Goal: Task Accomplishment & Management: Manage account settings

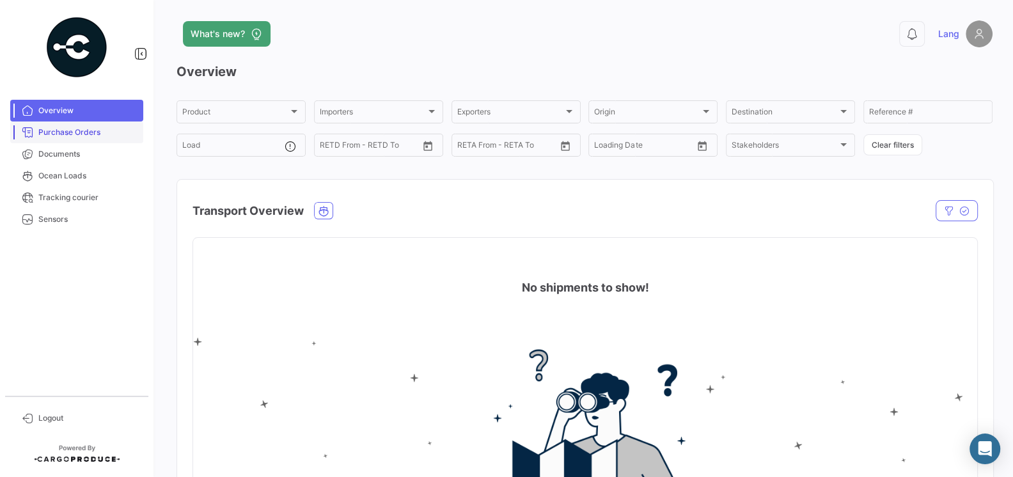
click at [86, 127] on span "Purchase Orders" at bounding box center [88, 133] width 100 height 12
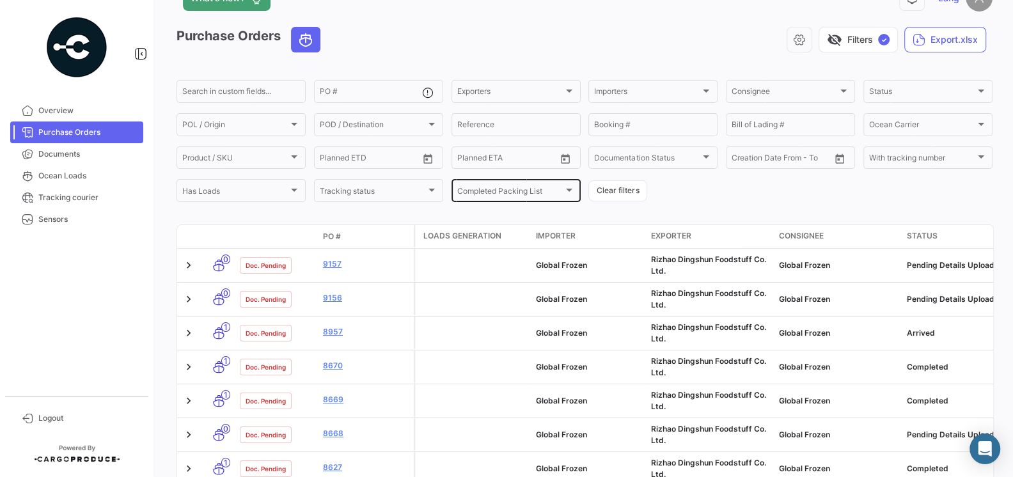
scroll to position [37, 0]
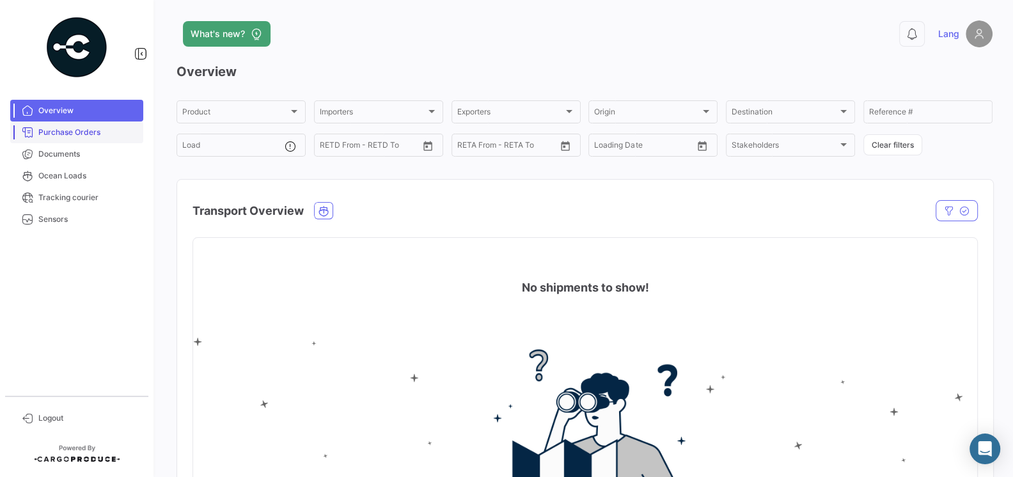
click at [103, 139] on link "Purchase Orders" at bounding box center [76, 133] width 133 height 22
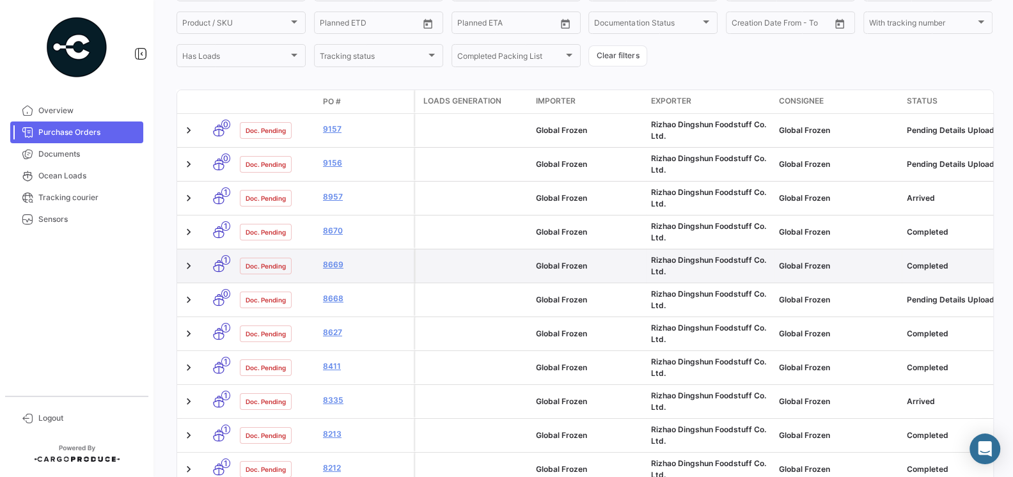
scroll to position [180, 0]
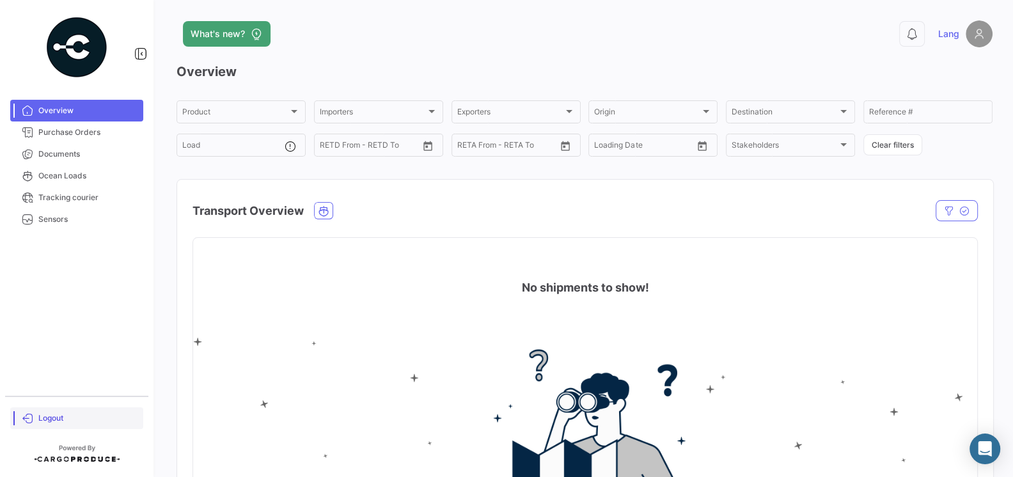
click at [51, 423] on span "Logout" at bounding box center [88, 419] width 100 height 12
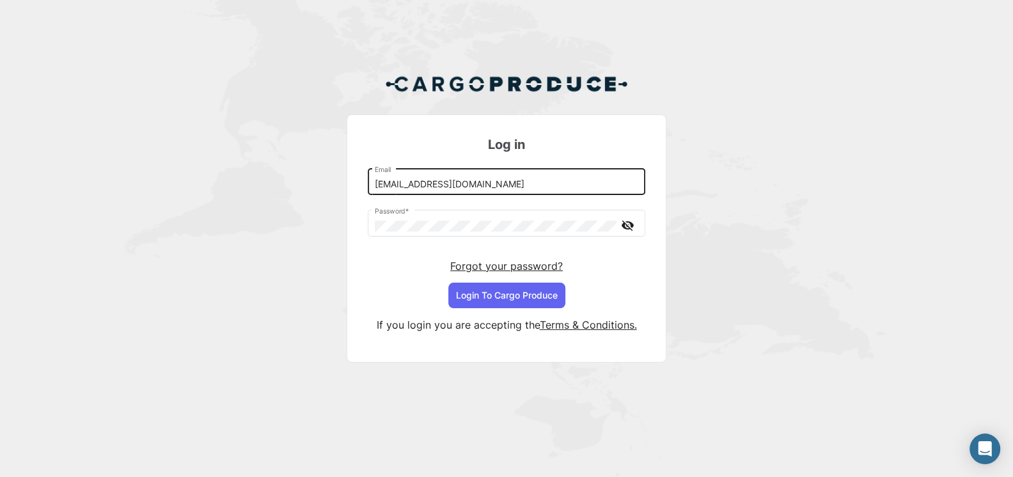
click at [476, 182] on input "[EMAIL_ADDRESS][DOMAIN_NAME]" at bounding box center [507, 184] width 264 height 11
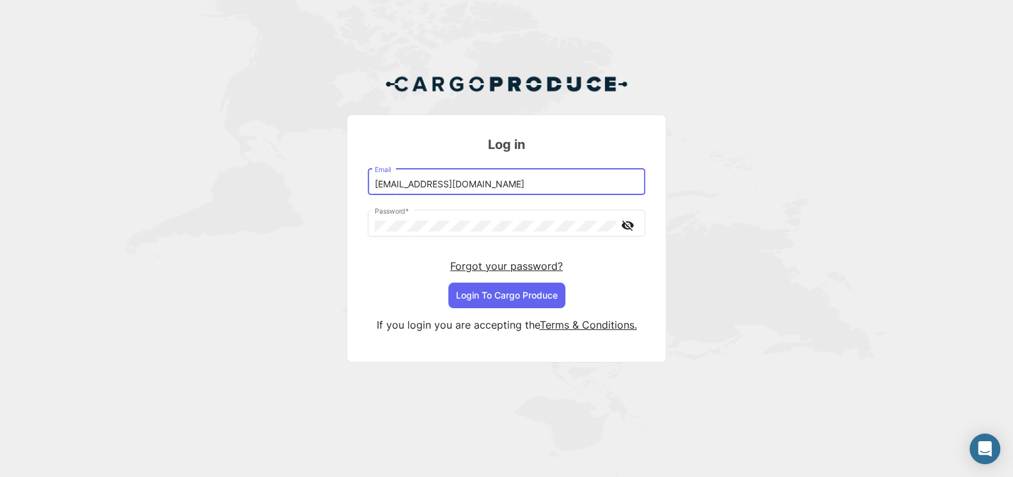
type input "[EMAIL_ADDRESS][DOMAIN_NAME]"
click at [520, 298] on button "Login To Cargo Produce" at bounding box center [507, 296] width 117 height 26
